Goal: Task Accomplishment & Management: Use online tool/utility

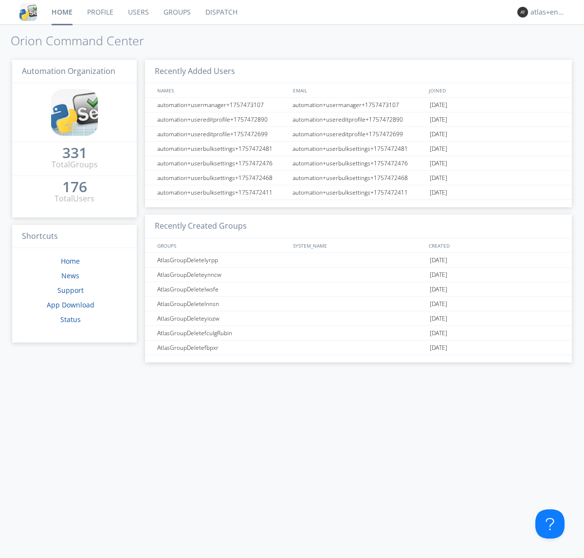
click at [221, 12] on link "Dispatch" at bounding box center [221, 12] width 47 height 24
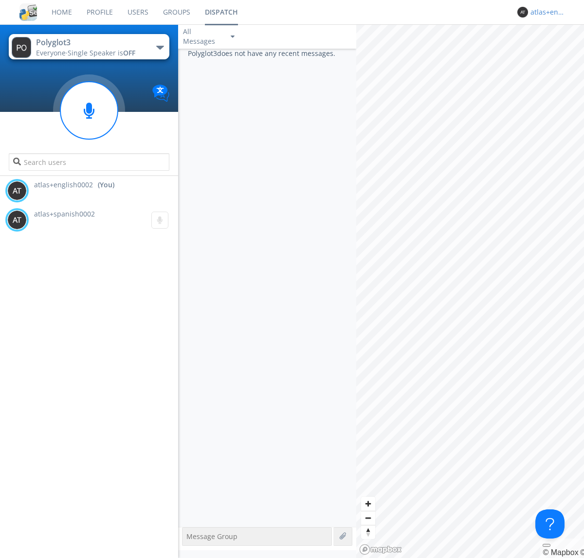
click at [546, 12] on div "atlas+english0002" at bounding box center [549, 12] width 37 height 10
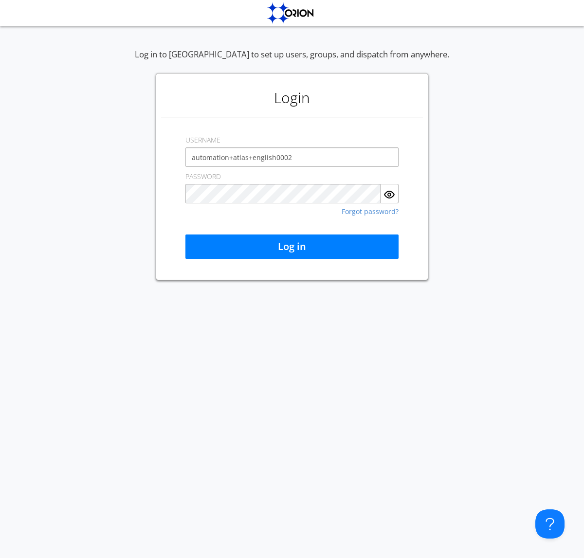
type input "automation+atlas+english0002"
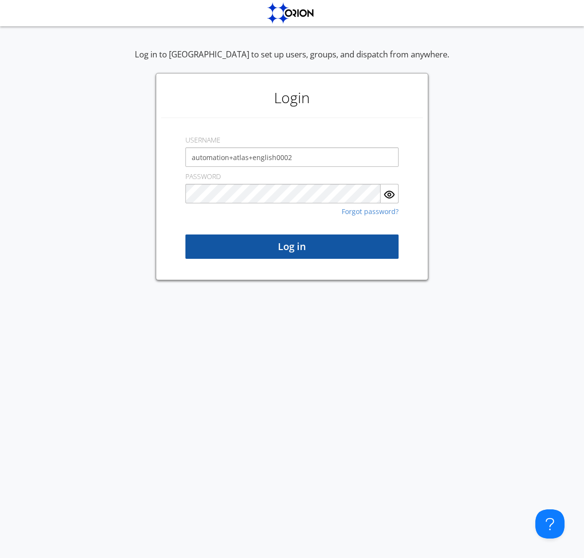
click at [292, 247] on button "Log in" at bounding box center [291, 247] width 213 height 24
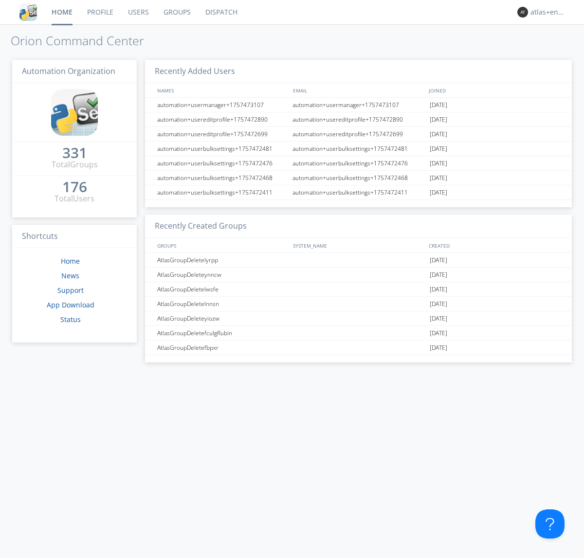
click at [221, 12] on link "Dispatch" at bounding box center [221, 12] width 47 height 24
